Goal: Information Seeking & Learning: Learn about a topic

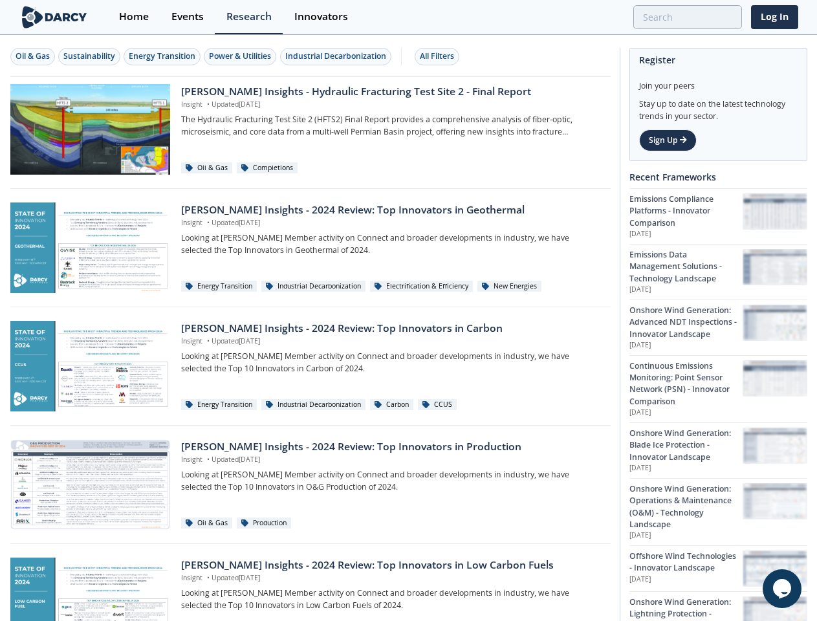
click at [33, 56] on div "Oil & Gas" at bounding box center [33, 56] width 34 height 12
click at [90, 56] on div "Sustainability" at bounding box center [89, 56] width 52 height 12
click at [163, 56] on div "Energy Transition" at bounding box center [162, 56] width 67 height 12
click at [242, 56] on div "Power & Utilities" at bounding box center [240, 56] width 62 height 12
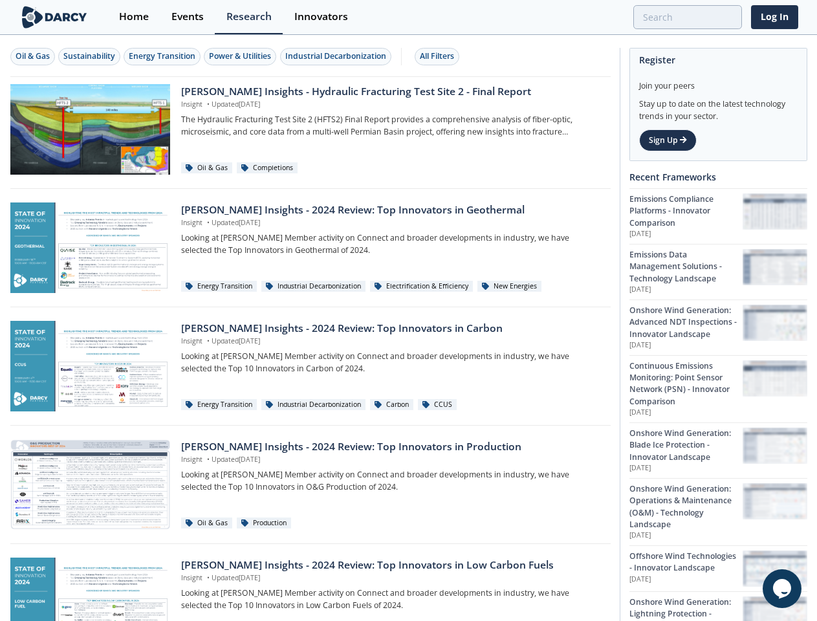
click at [338, 56] on div "Industrial Decarbonization" at bounding box center [335, 56] width 101 height 12
click at [441, 56] on div "All Filters" at bounding box center [437, 56] width 34 height 12
click at [782, 589] on icon "$i18n('chat', 'chat_widget')" at bounding box center [782, 588] width 18 height 19
